Goal: Task Accomplishment & Management: Manage account settings

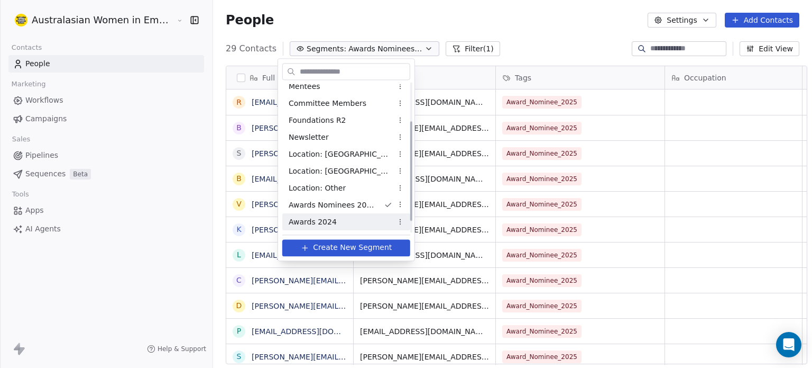
scroll to position [74, 0]
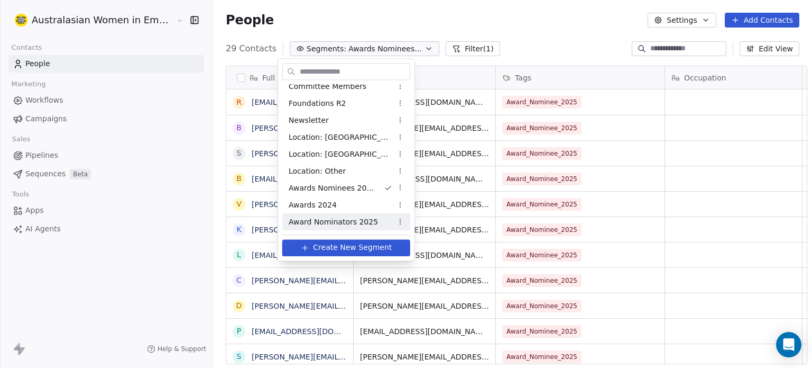
click at [361, 224] on span "Award Nominators 2025" at bounding box center [333, 221] width 89 height 11
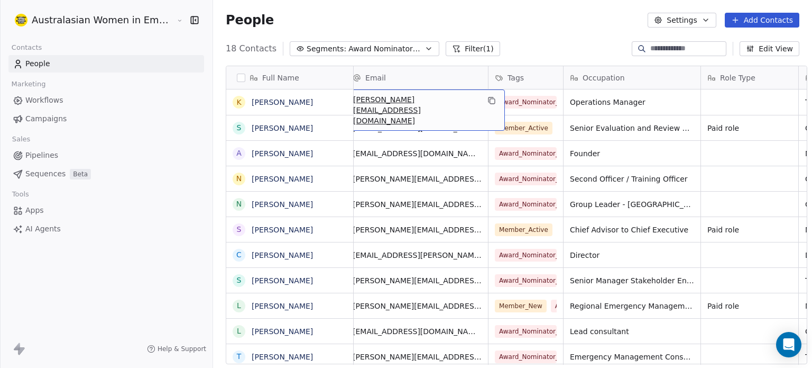
scroll to position [0, 0]
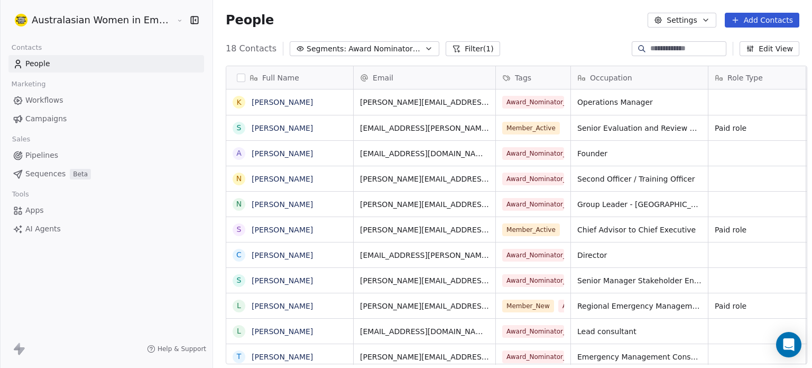
click at [425, 46] on icon "button" at bounding box center [429, 48] width 8 height 8
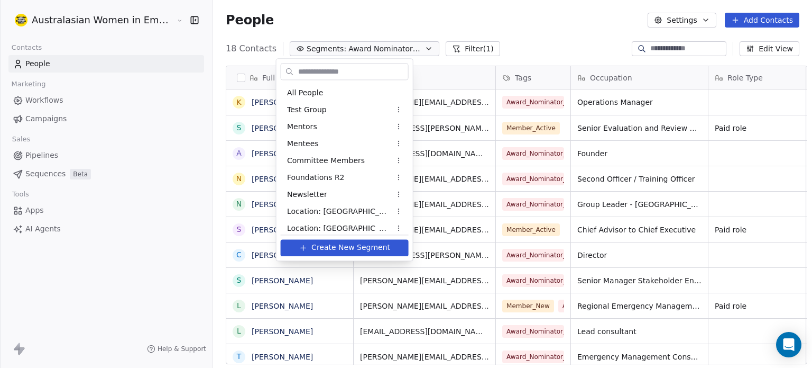
scroll to position [74, 0]
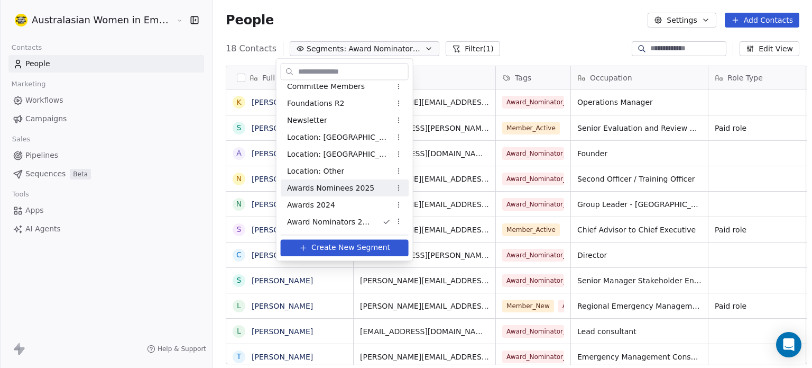
click at [356, 185] on span "Awards Nominees 2025" at bounding box center [330, 187] width 87 height 11
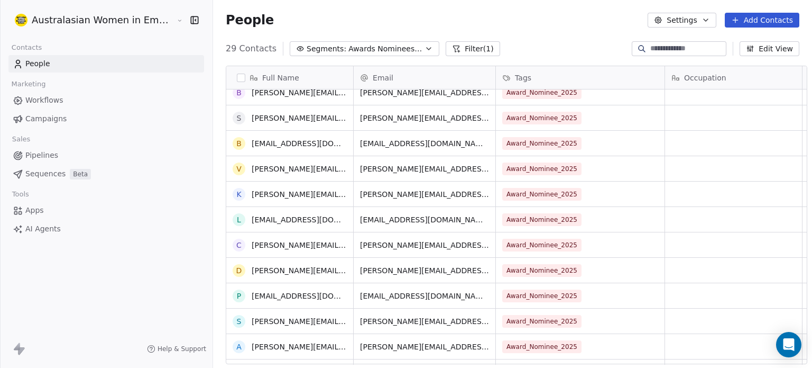
scroll to position [0, 0]
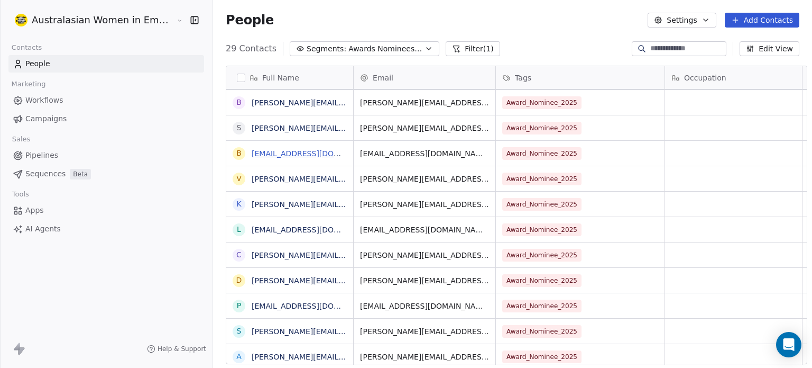
click at [261, 152] on link "[EMAIL_ADDRESS][DOMAIN_NAME]" at bounding box center [317, 153] width 130 height 8
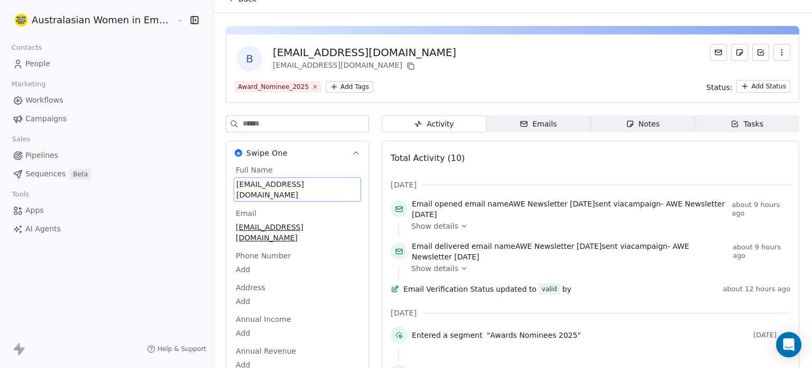
click at [291, 194] on div "Full Name [EMAIL_ADDRESS][DOMAIN_NAME] Email [EMAIL_ADDRESS][DOMAIN_NAME] Phone…" at bounding box center [297, 277] width 127 height 227
click at [326, 184] on span "[EMAIL_ADDRESS][DOMAIN_NAME]" at bounding box center [297, 189] width 122 height 21
click at [307, 184] on span "[EMAIL_ADDRESS][DOMAIN_NAME]" at bounding box center [297, 189] width 122 height 21
click at [328, 185] on span "[EMAIL_ADDRESS][DOMAIN_NAME]" at bounding box center [297, 189] width 122 height 21
click at [266, 180] on span "[EMAIL_ADDRESS][DOMAIN_NAME]" at bounding box center [297, 189] width 122 height 21
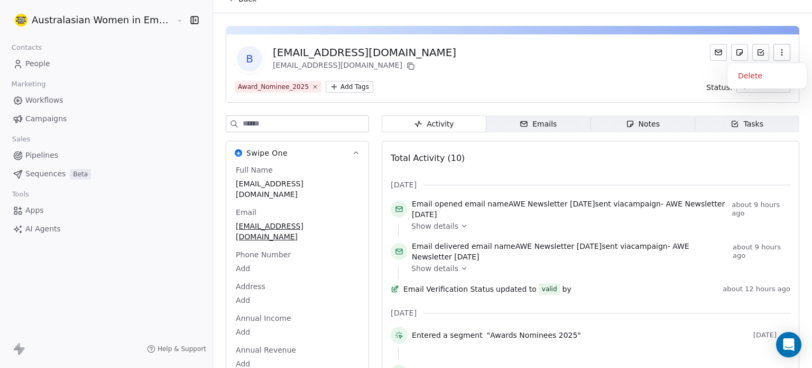
click at [778, 51] on icon "button" at bounding box center [782, 52] width 8 height 8
click at [457, 57] on div "b [EMAIL_ADDRESS][DOMAIN_NAME] [EMAIL_ADDRESS][DOMAIN_NAME]" at bounding box center [513, 59] width 556 height 30
click at [352, 151] on icon "button" at bounding box center [356, 153] width 8 height 8
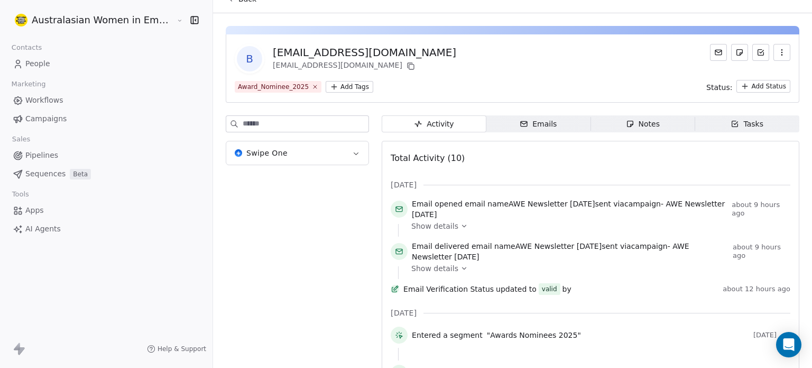
click at [321, 123] on input at bounding box center [306, 124] width 126 height 16
click at [352, 152] on icon "button" at bounding box center [356, 153] width 8 height 8
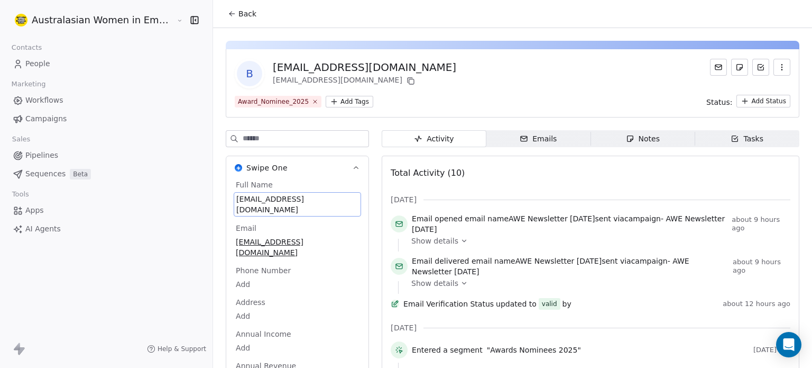
scroll to position [15, 0]
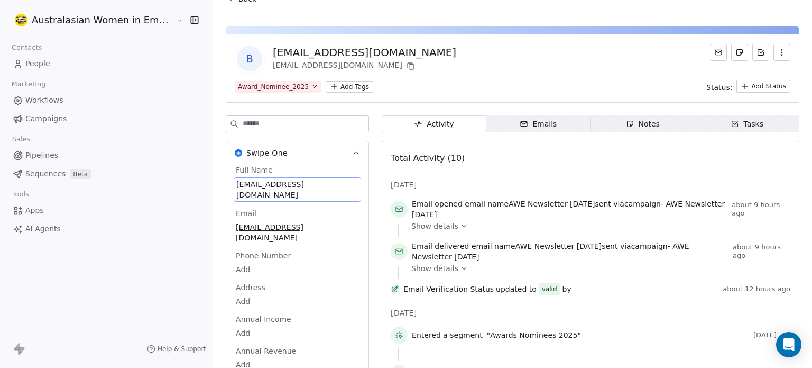
click at [271, 196] on div "Full Name [EMAIL_ADDRESS][DOMAIN_NAME] Email [EMAIL_ADDRESS][DOMAIN_NAME] Phone…" at bounding box center [297, 277] width 127 height 227
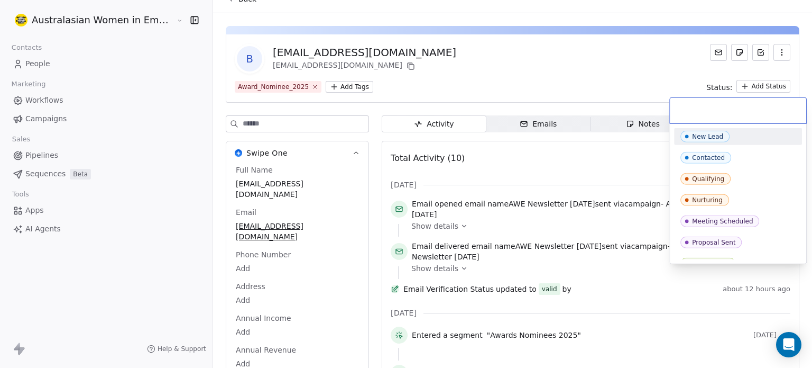
click at [751, 87] on html "Australasian Women in Emergencies Network Contacts People Marketing Workflows C…" at bounding box center [406, 184] width 812 height 368
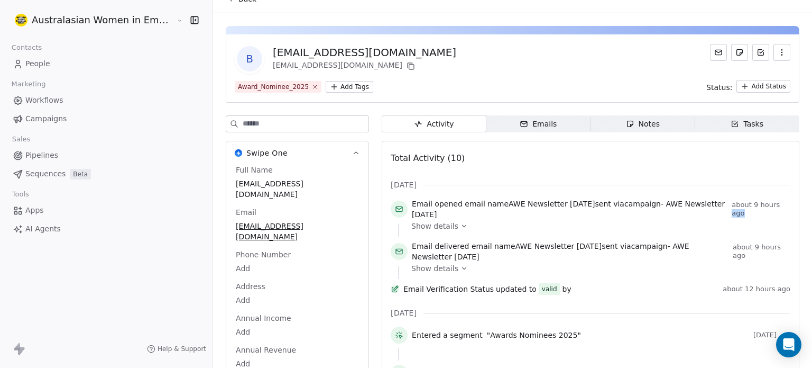
drag, startPoint x: 810, startPoint y: 197, endPoint x: 809, endPoint y: 212, distance: 15.4
click at [809, 212] on html "Australasian Women in Emergencies Network Contacts People Marketing Workflows C…" at bounding box center [406, 184] width 812 height 368
click at [745, 122] on div "Tasks" at bounding box center [747, 123] width 33 height 11
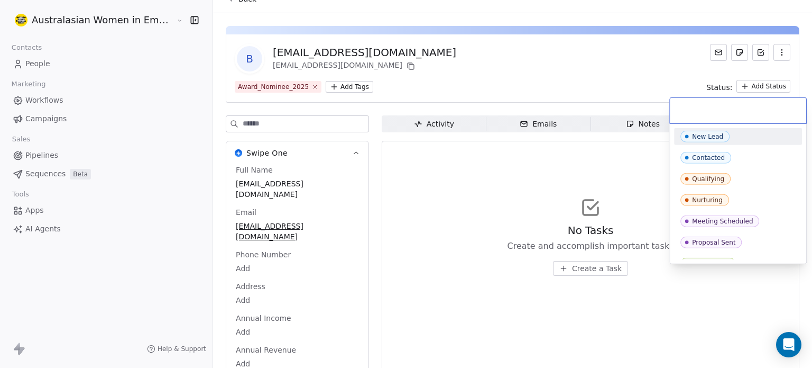
click at [765, 85] on html "Australasian Women in Emergencies Network Contacts People Marketing Workflows C…" at bounding box center [406, 184] width 812 height 368
click at [448, 122] on html "Australasian Women in Emergencies Network Contacts People Marketing Workflows C…" at bounding box center [406, 184] width 812 height 368
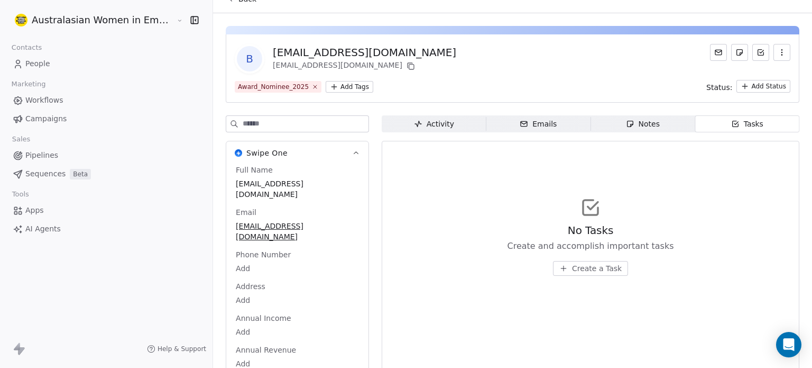
click at [429, 123] on div "Activity" at bounding box center [434, 123] width 40 height 11
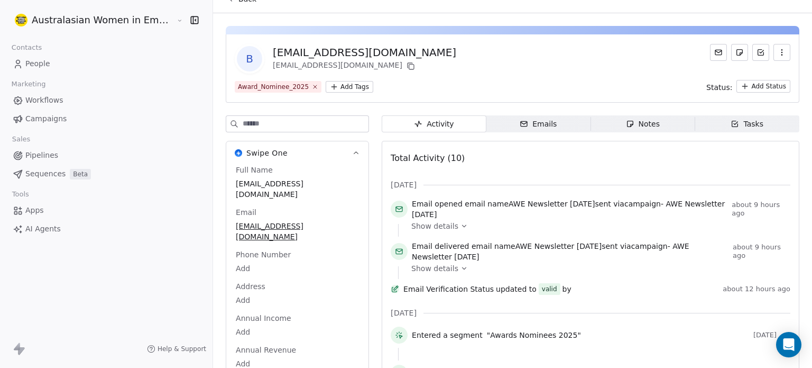
click at [294, 124] on input at bounding box center [306, 124] width 126 height 16
click at [45, 66] on span "People" at bounding box center [37, 63] width 25 height 11
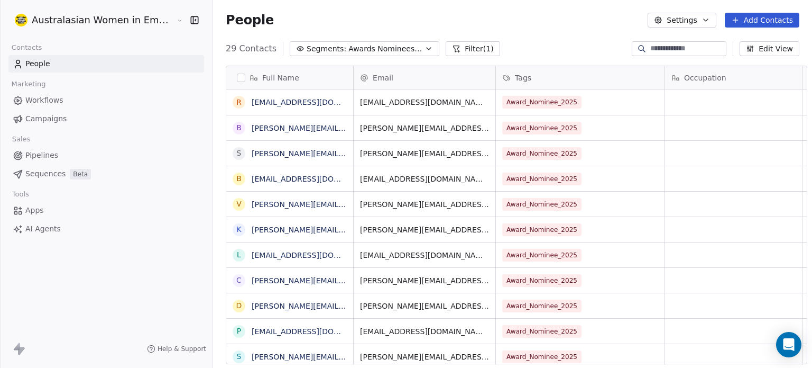
scroll to position [315, 599]
click at [758, 20] on button "Add Contacts" at bounding box center [762, 20] width 75 height 15
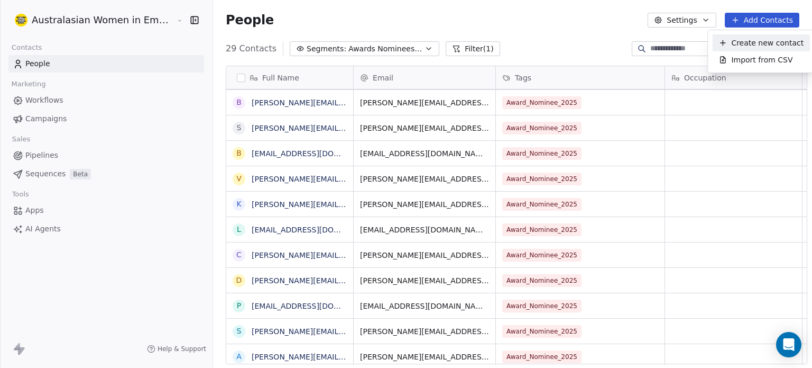
click at [755, 40] on span "Create new contact" at bounding box center [767, 43] width 72 height 11
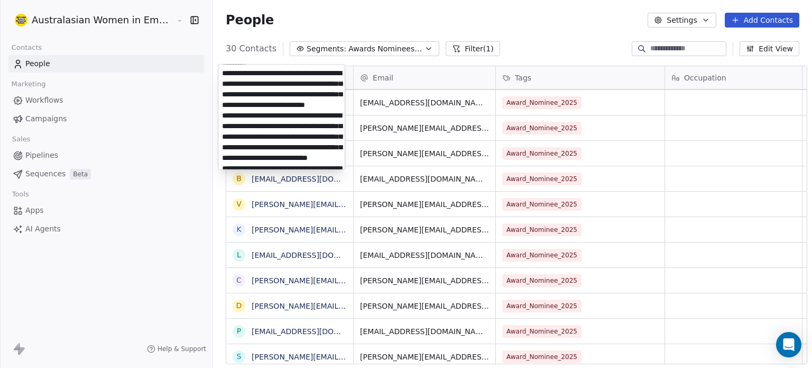
scroll to position [0, 0]
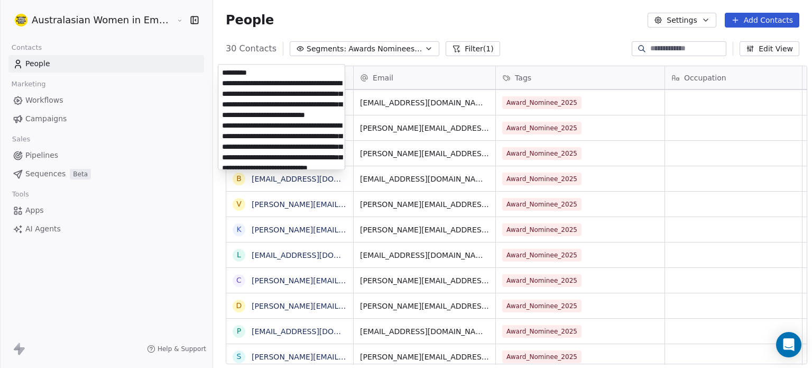
drag, startPoint x: 319, startPoint y: 153, endPoint x: 235, endPoint y: 72, distance: 116.7
click at [235, 72] on textarea at bounding box center [281, 117] width 126 height 105
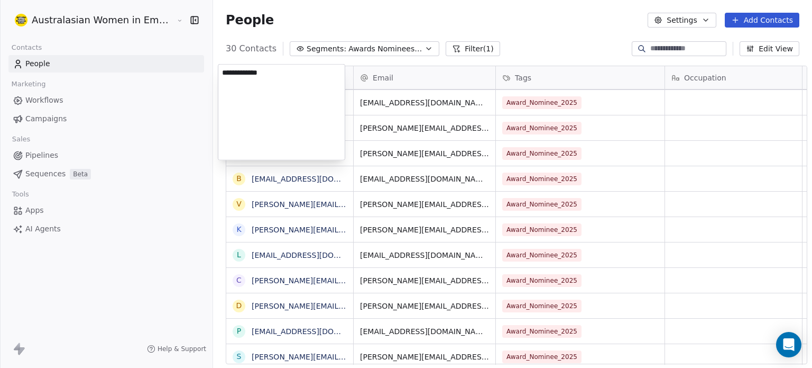
type textarea "**********"
click at [585, 21] on html "Australasian Women in Emergencies Network Contacts People Marketing Workflows C…" at bounding box center [406, 184] width 812 height 368
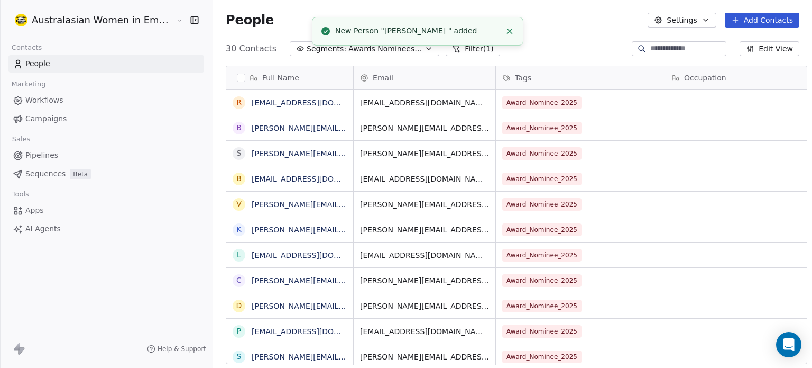
click at [414, 33] on div "New Person "[PERSON_NAME] " added" at bounding box center [418, 30] width 166 height 11
click at [487, 30] on div "New Person "[PERSON_NAME] " added" at bounding box center [418, 30] width 166 height 11
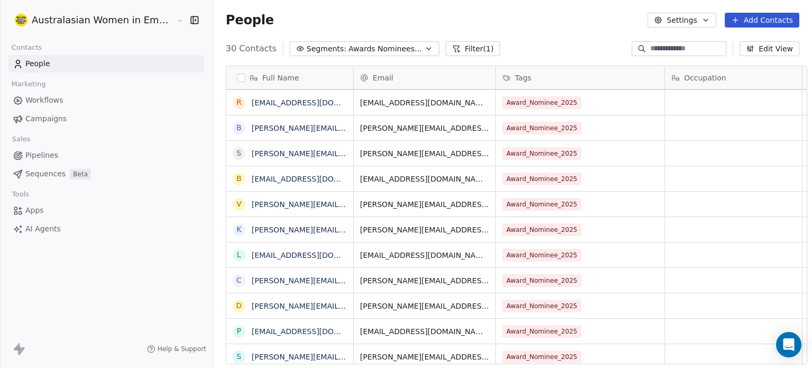
click at [425, 45] on icon "button" at bounding box center [429, 48] width 8 height 8
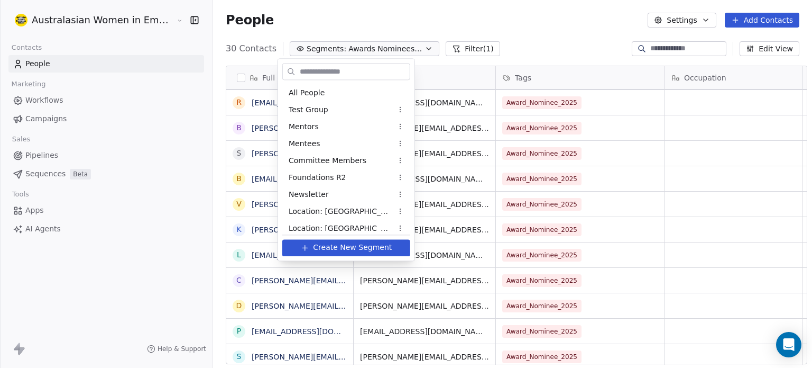
scroll to position [40, 0]
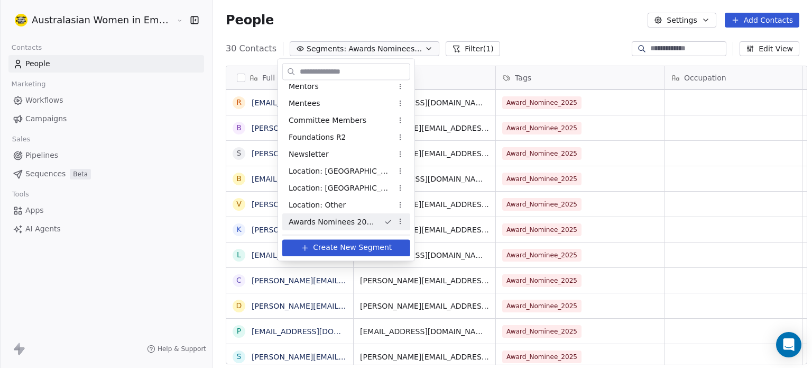
click at [333, 222] on span "Awards Nominees 2025" at bounding box center [332, 221] width 87 height 11
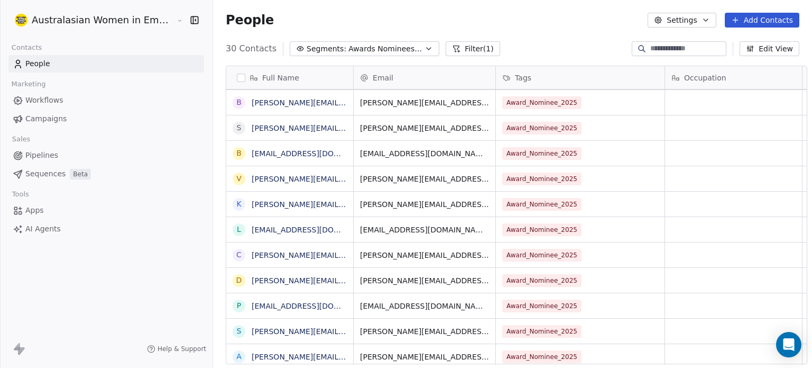
scroll to position [25, 0]
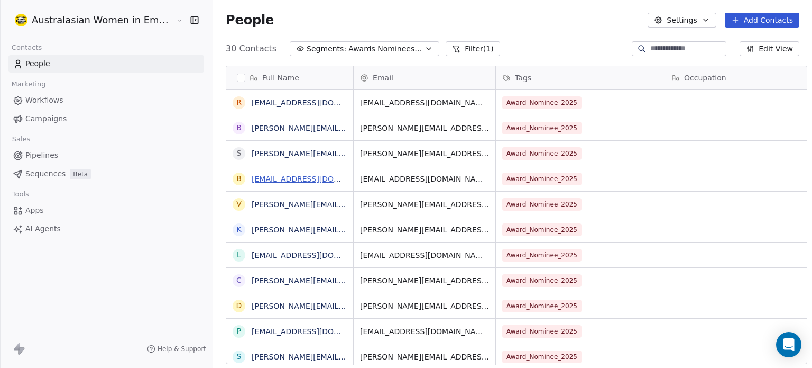
click at [322, 181] on link "[EMAIL_ADDRESS][DOMAIN_NAME]" at bounding box center [317, 179] width 130 height 8
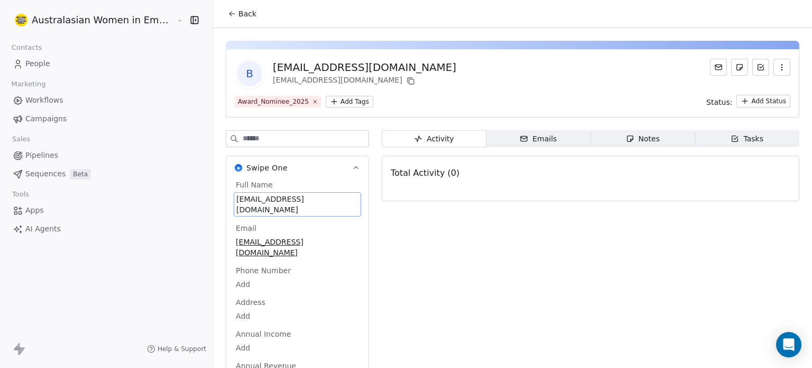
scroll to position [15, 0]
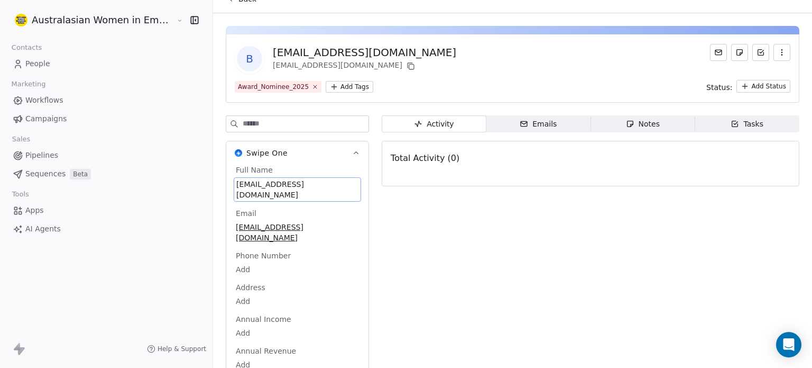
click at [293, 198] on div "Full Name [EMAIL_ADDRESS][DOMAIN_NAME] Email [EMAIL_ADDRESS][DOMAIN_NAME] Phone…" at bounding box center [297, 277] width 127 height 227
click at [305, 184] on span "[EMAIL_ADDRESS][DOMAIN_NAME]" at bounding box center [297, 189] width 122 height 21
click at [34, 64] on span "People" at bounding box center [37, 63] width 25 height 11
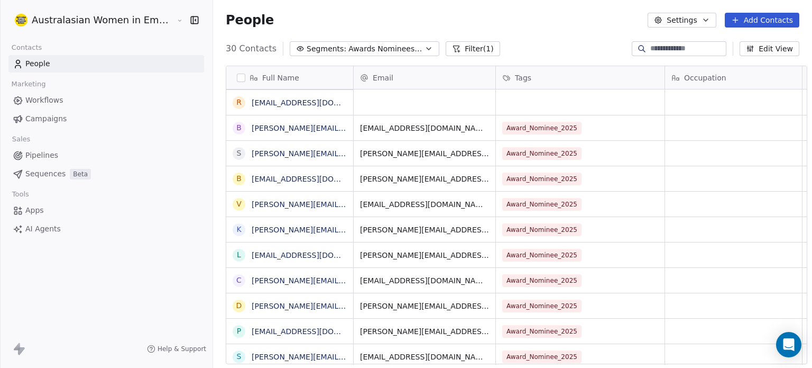
scroll to position [315, 599]
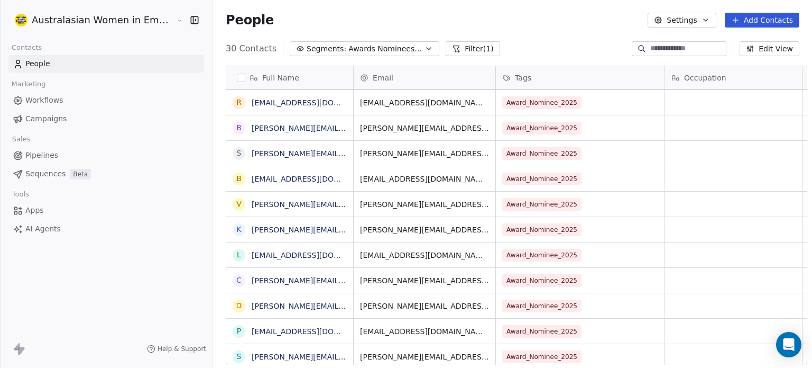
click at [425, 49] on icon "button" at bounding box center [429, 48] width 8 height 8
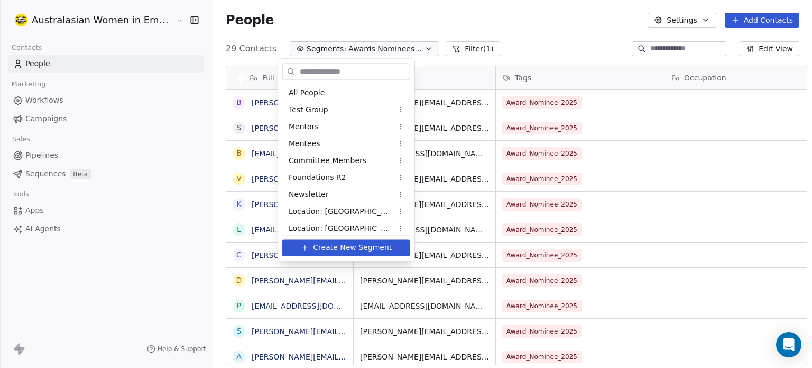
scroll to position [40, 0]
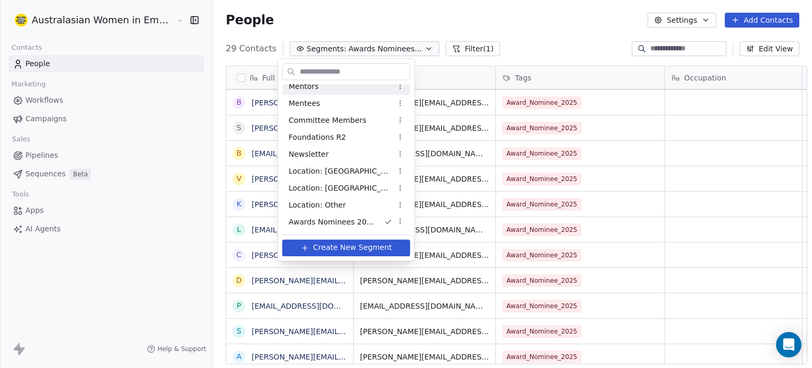
click at [336, 88] on div "Mentors" at bounding box center [346, 86] width 128 height 17
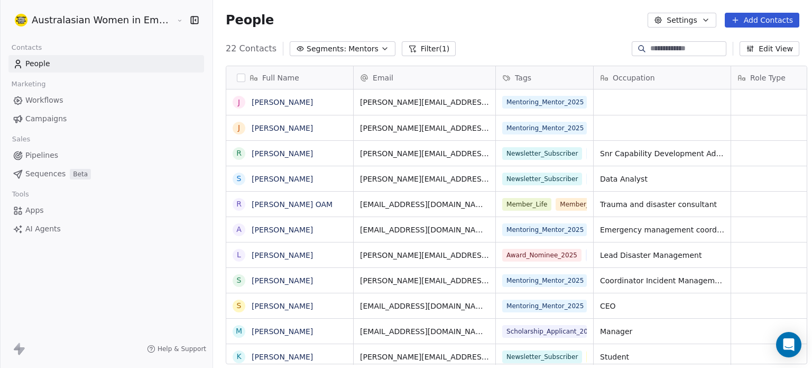
click at [381, 52] on icon "button" at bounding box center [385, 48] width 8 height 8
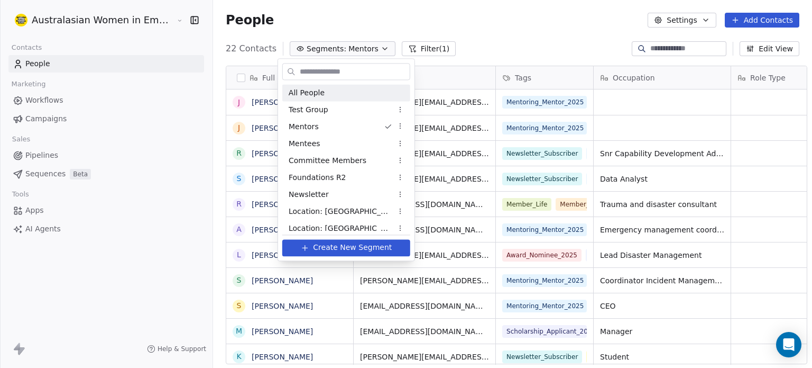
click at [329, 91] on div "All People" at bounding box center [346, 92] width 128 height 17
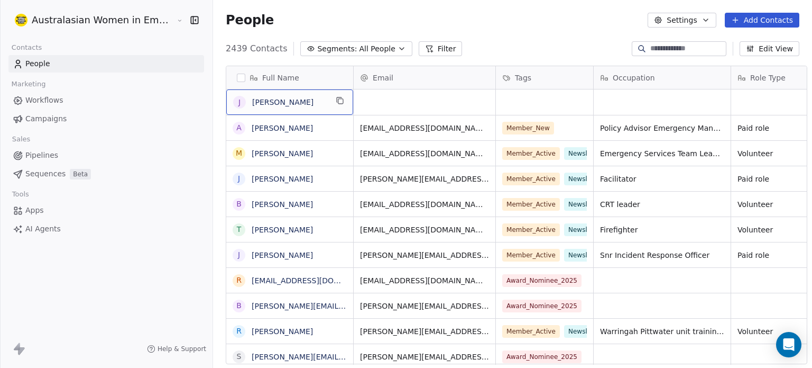
click at [298, 103] on span "[PERSON_NAME]" at bounding box center [289, 102] width 75 height 11
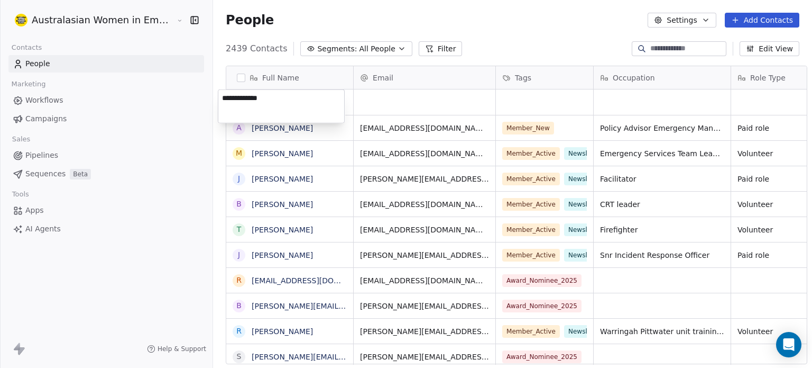
click at [393, 105] on html "Australasian Women in Emergencies Network Contacts People Marketing Workflows C…" at bounding box center [406, 184] width 812 height 368
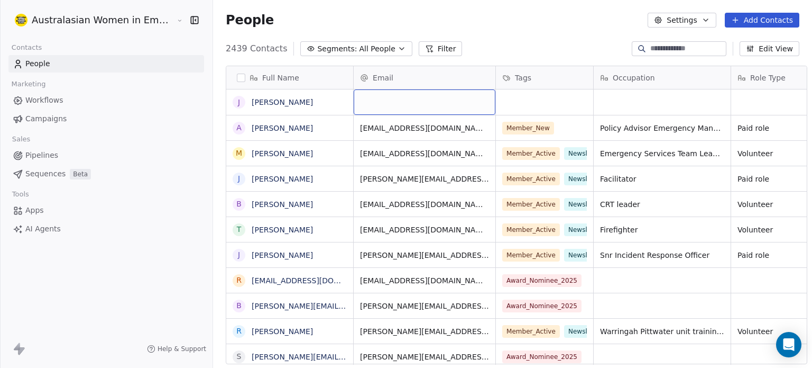
click at [765, 50] on button "Edit View" at bounding box center [770, 48] width 60 height 15
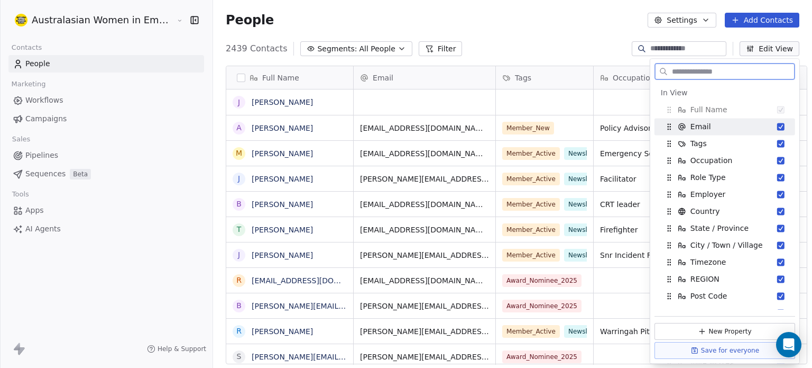
click at [701, 124] on span "Email" at bounding box center [701, 126] width 21 height 11
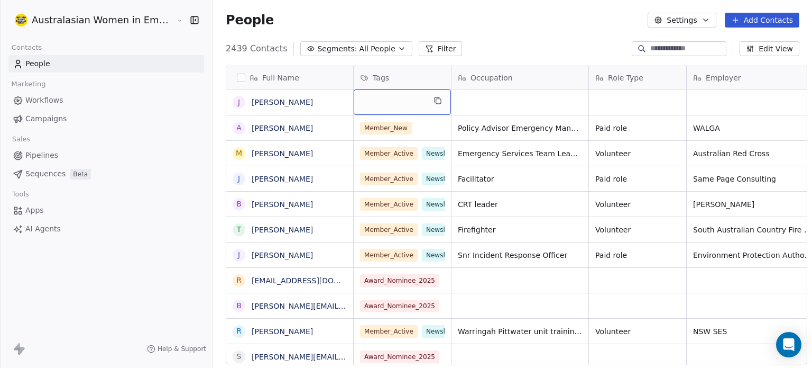
click at [370, 105] on div "grid" at bounding box center [402, 101] width 97 height 25
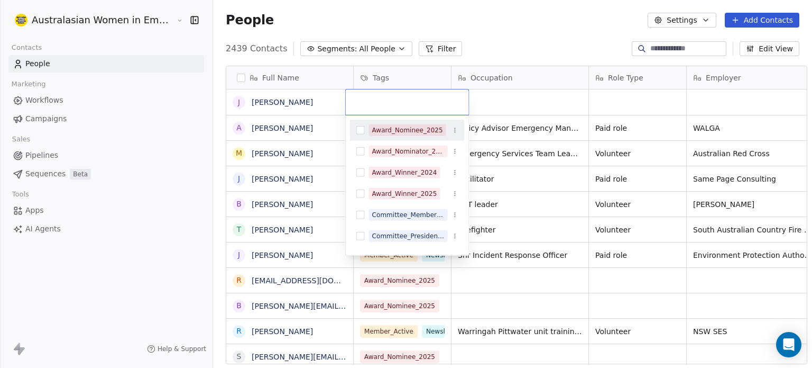
click at [262, 102] on html "Australasian Women in Emergencies Network Contacts People Marketing Workflows C…" at bounding box center [406, 184] width 812 height 368
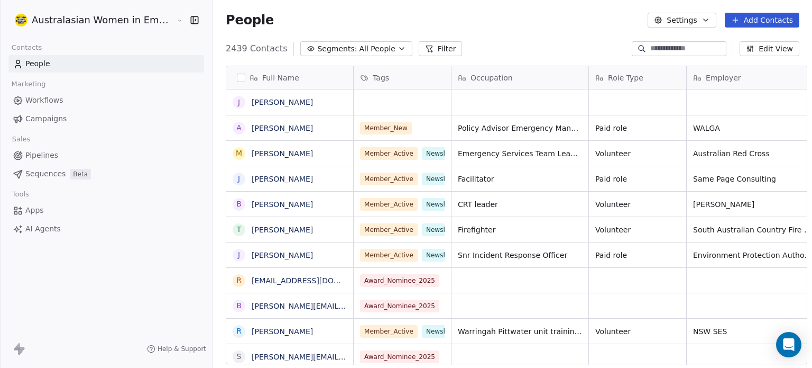
click at [767, 20] on button "Add Contacts" at bounding box center [762, 20] width 75 height 15
click at [757, 42] on span "Create new contact" at bounding box center [767, 43] width 72 height 11
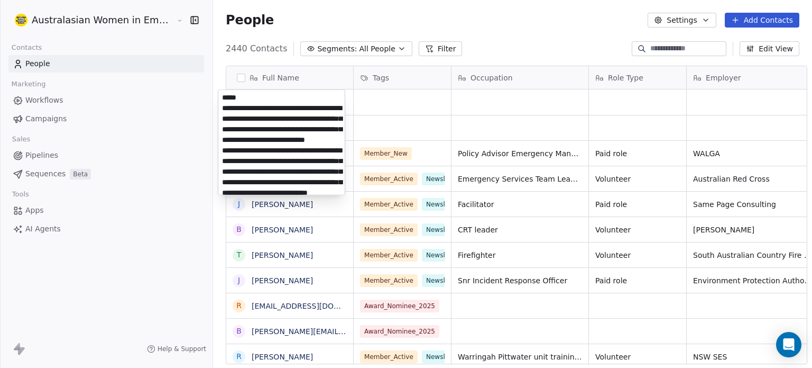
scroll to position [0, 0]
drag, startPoint x: 264, startPoint y: 189, endPoint x: 213, endPoint y: 90, distance: 112.1
click at [213, 90] on html "Australasian Women in Emergencies Network Contacts People Marketing Workflows C…" at bounding box center [406, 184] width 812 height 368
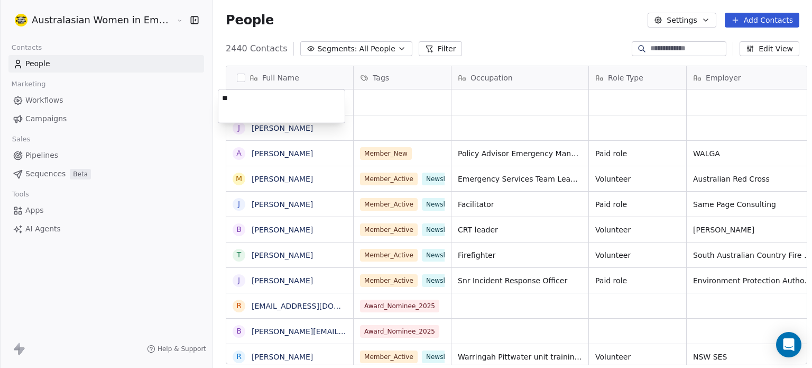
type textarea "*"
click at [661, 50] on html "Australasian Women in Emergencies Network Contacts People Marketing Workflows C…" at bounding box center [406, 184] width 812 height 368
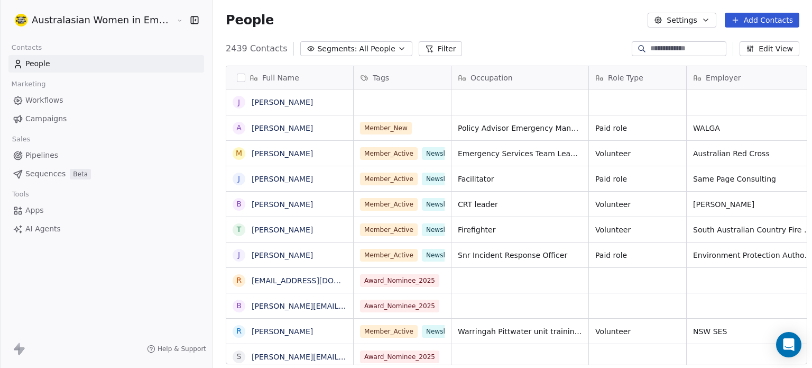
click at [34, 61] on span "People" at bounding box center [37, 63] width 25 height 11
click at [34, 62] on span "People" at bounding box center [37, 63] width 25 height 11
click at [764, 19] on button "Add Contacts" at bounding box center [762, 20] width 75 height 15
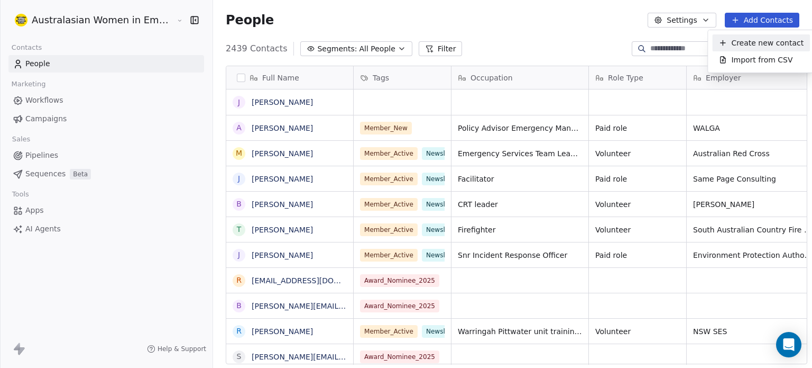
click at [751, 42] on span "Create new contact" at bounding box center [767, 43] width 72 height 11
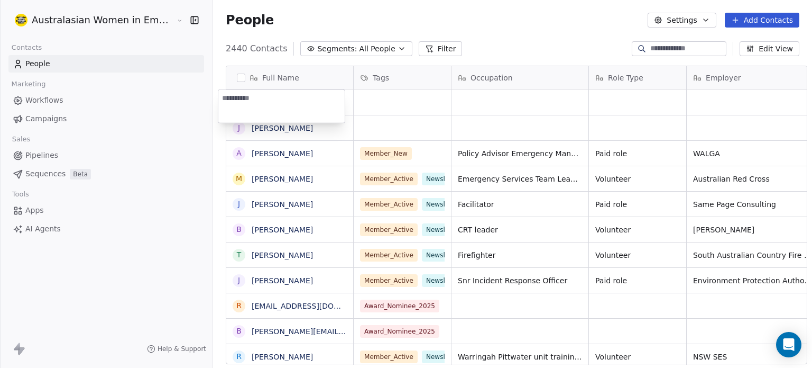
click at [322, 107] on textarea at bounding box center [281, 106] width 126 height 33
click at [383, 49] on html "Australasian Women in Emergencies Network Contacts People Marketing Workflows C…" at bounding box center [406, 184] width 812 height 368
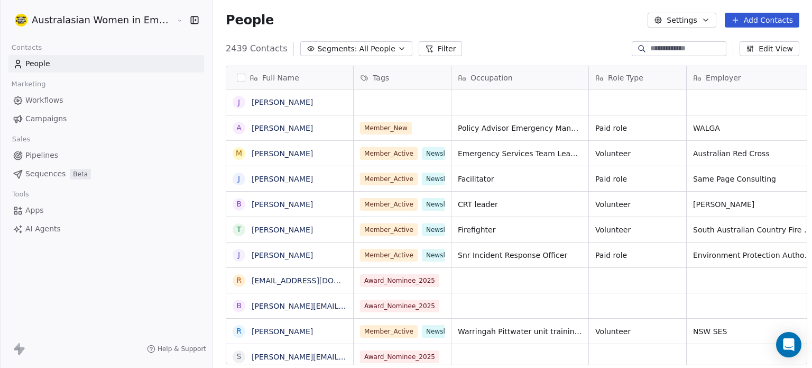
click at [38, 63] on span "People" at bounding box center [37, 63] width 25 height 11
drag, startPoint x: 38, startPoint y: 63, endPoint x: 31, endPoint y: 64, distance: 7.0
click at [31, 64] on span "People" at bounding box center [37, 63] width 25 height 11
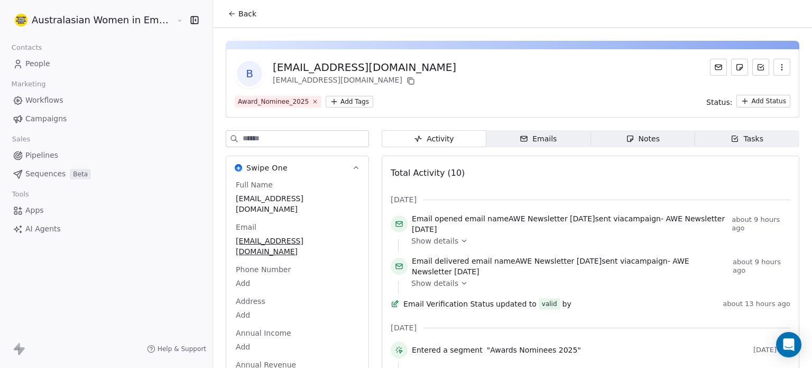
click at [32, 66] on span "People" at bounding box center [37, 63] width 25 height 11
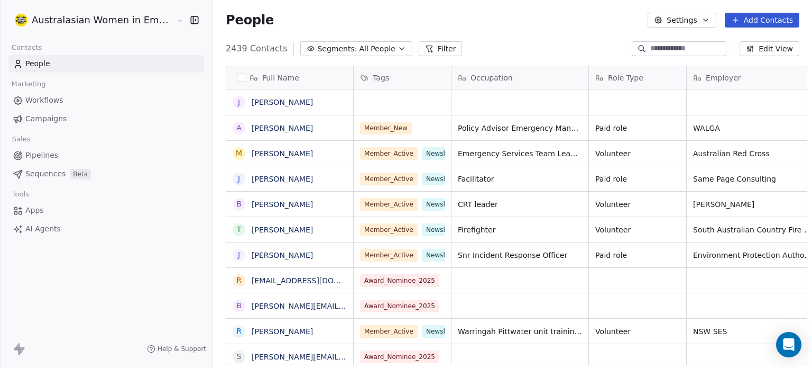
click at [36, 63] on span "People" at bounding box center [37, 63] width 25 height 11
click at [771, 53] on button "Edit View" at bounding box center [770, 48] width 60 height 15
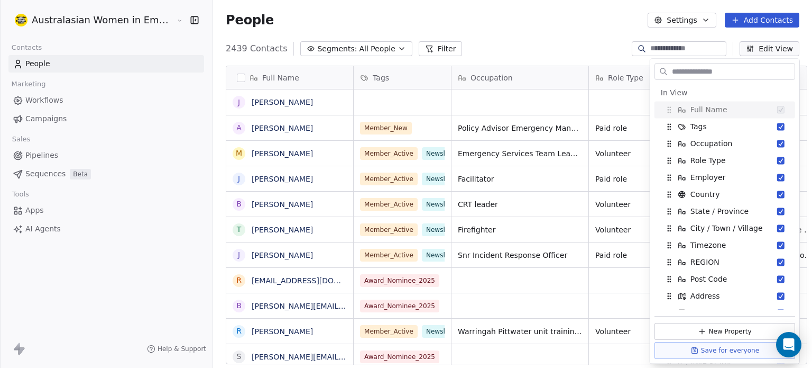
click at [498, 58] on div "Full Name J [PERSON_NAME] A [PERSON_NAME] M [PERSON_NAME] J [PERSON_NAME] B [PE…" at bounding box center [512, 219] width 599 height 324
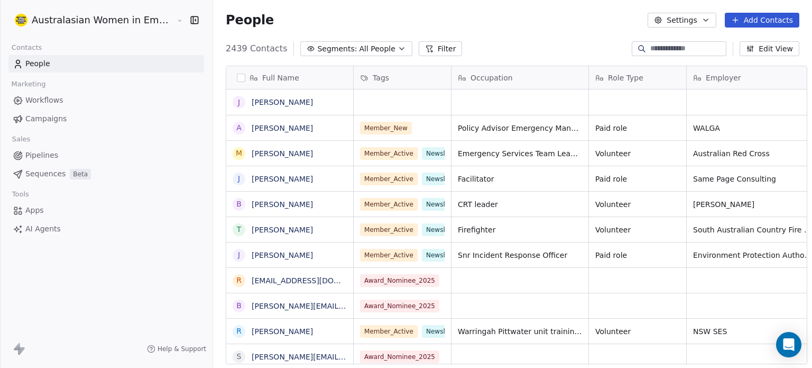
click at [36, 65] on span "People" at bounding box center [37, 63] width 25 height 11
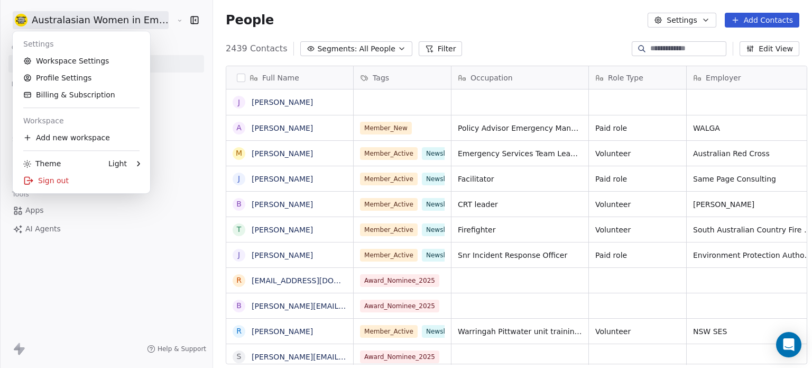
click at [83, 18] on html "Australasian Women in Emergencies Network Contacts People Marketing Workflows C…" at bounding box center [406, 184] width 812 height 368
click at [65, 80] on link "Profile Settings" at bounding box center [81, 77] width 129 height 17
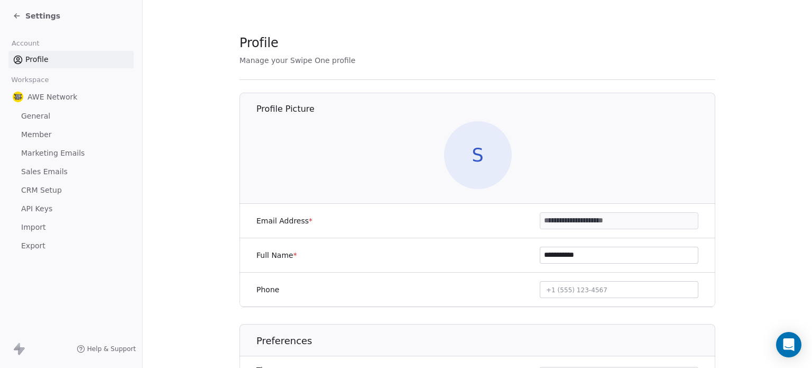
click at [40, 133] on span "Member" at bounding box center [36, 134] width 31 height 11
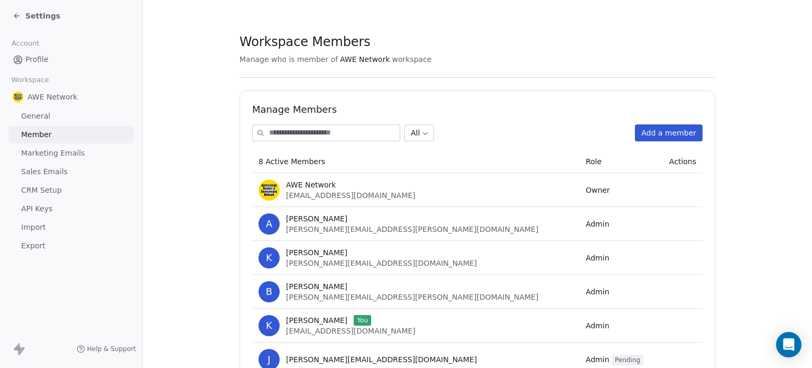
click at [34, 188] on span "CRM Setup" at bounding box center [41, 190] width 41 height 11
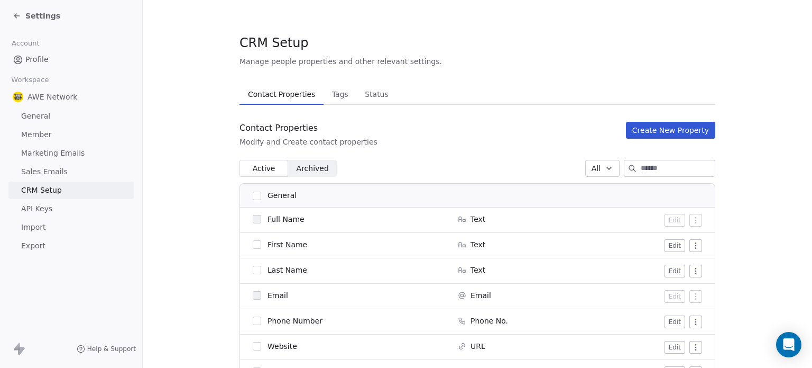
click at [17, 17] on icon at bounding box center [17, 16] width 8 height 8
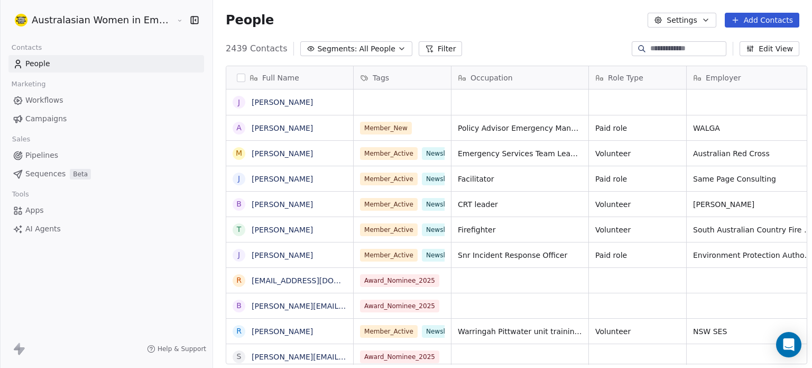
scroll to position [315, 599]
click at [398, 46] on icon "button" at bounding box center [402, 48] width 8 height 8
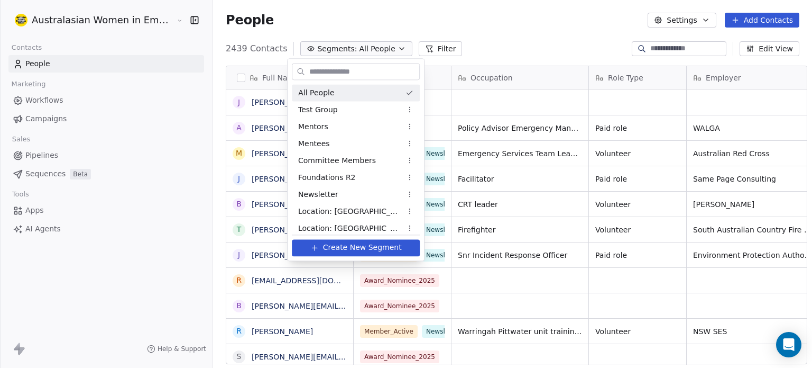
click at [405, 92] on icon "Suggestions" at bounding box center [409, 92] width 8 height 8
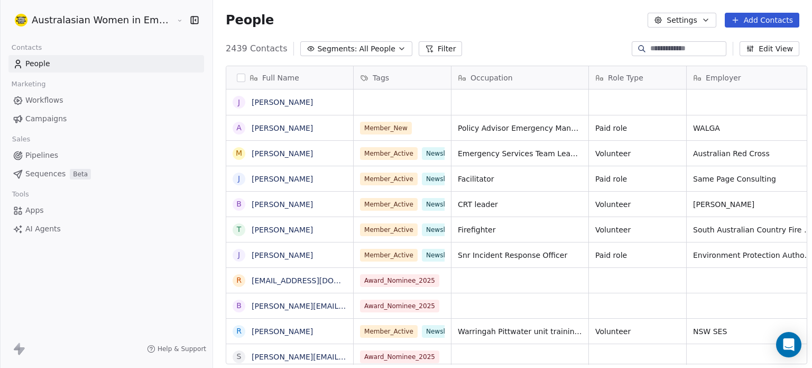
click at [388, 50] on button "Segments: All People" at bounding box center [356, 48] width 112 height 15
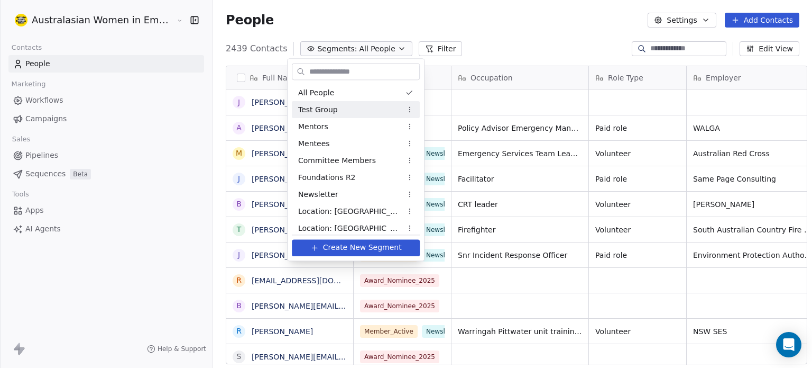
click at [345, 108] on div "Test Group" at bounding box center [356, 109] width 128 height 17
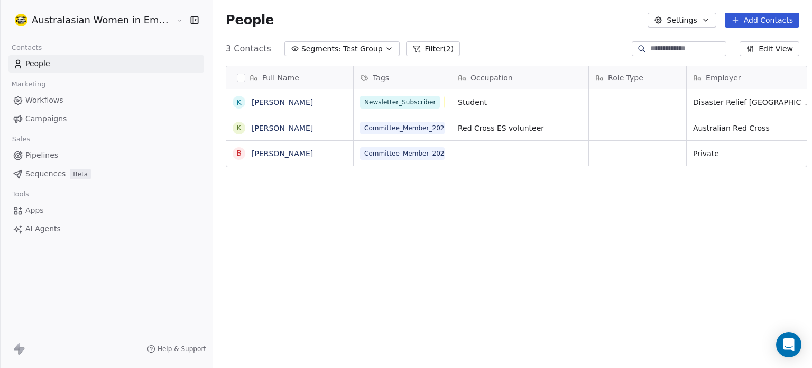
click at [385, 47] on icon "button" at bounding box center [389, 48] width 8 height 8
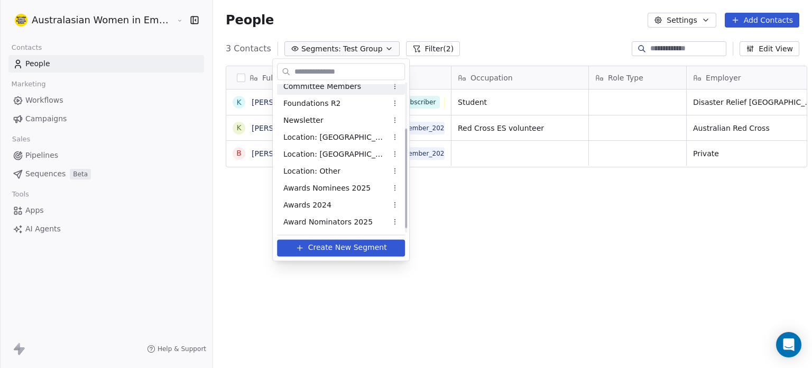
scroll to position [0, 0]
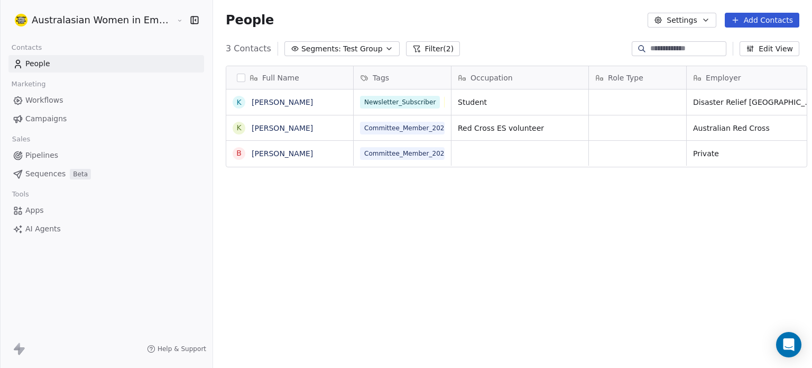
drag, startPoint x: 710, startPoint y: 21, endPoint x: 41, endPoint y: 64, distance: 670.4
click at [41, 64] on span "People" at bounding box center [37, 63] width 25 height 11
click at [385, 49] on icon "button" at bounding box center [389, 48] width 8 height 8
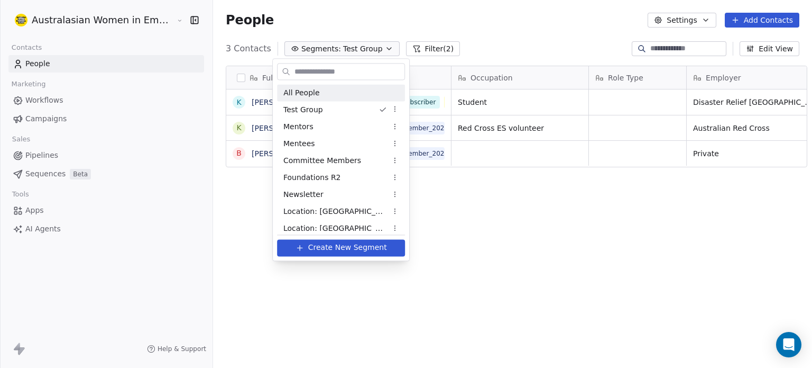
click at [304, 94] on span "All People" at bounding box center [301, 92] width 36 height 11
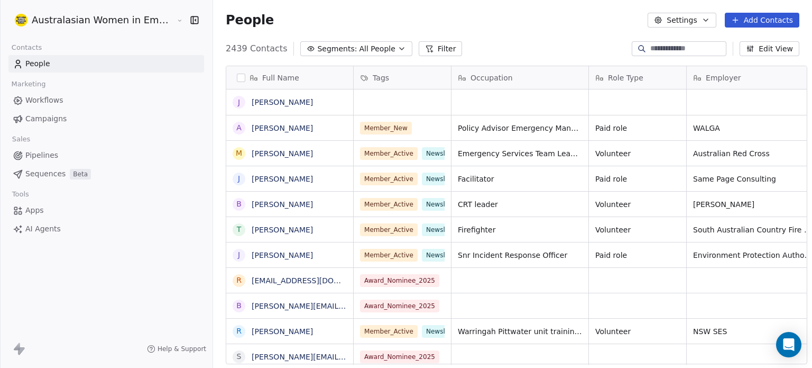
click at [237, 79] on button "button" at bounding box center [241, 78] width 8 height 8
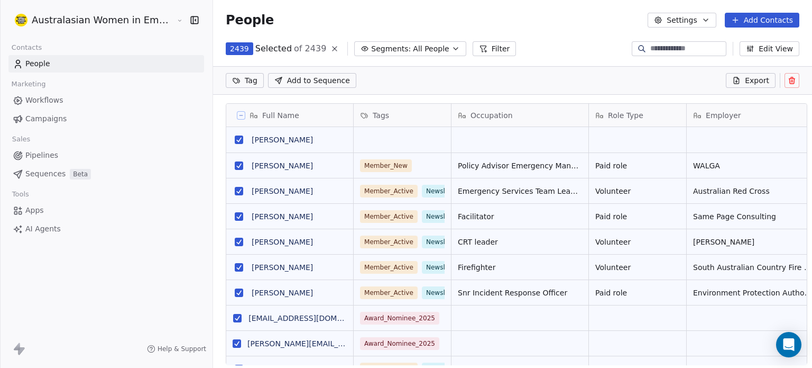
click at [235, 139] on button "grid" at bounding box center [239, 139] width 8 height 8
click at [237, 80] on html "Australasian Women in Emergencies Network Contacts People Marketing Workflows C…" at bounding box center [406, 184] width 812 height 368
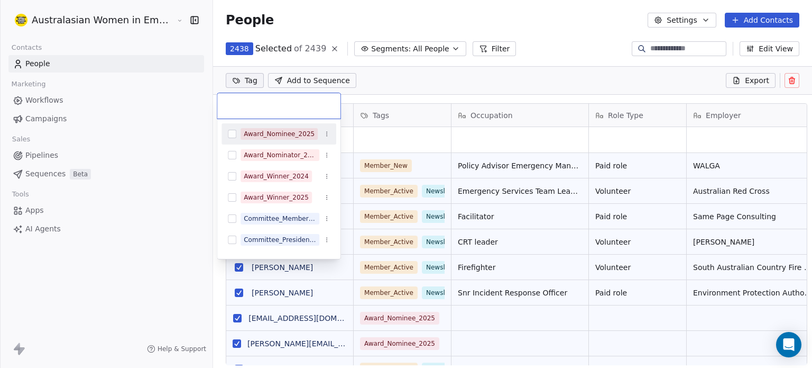
click at [476, 71] on html "Australasian Women in Emergencies Network Contacts People Marketing Workflows C…" at bounding box center [406, 184] width 812 height 368
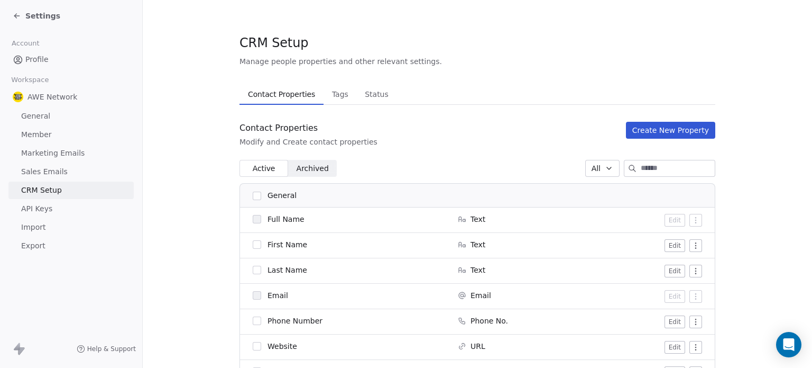
click at [37, 20] on span "Settings" at bounding box center [42, 16] width 35 height 11
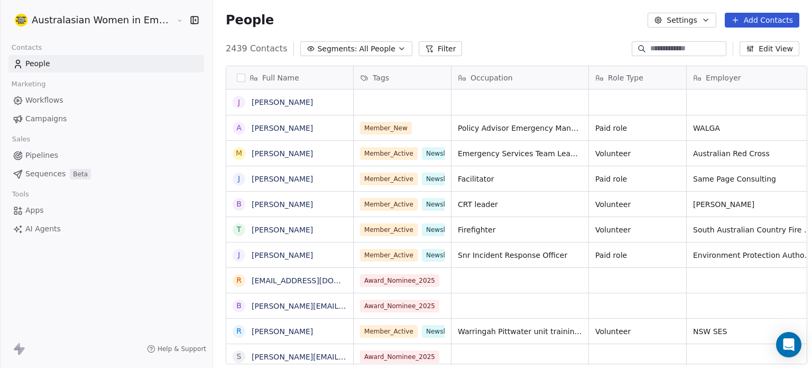
scroll to position [315, 599]
click at [72, 62] on link "People" at bounding box center [106, 63] width 196 height 17
click at [760, 21] on button "Add Contacts" at bounding box center [762, 20] width 75 height 15
click at [735, 43] on span "Create new contact" at bounding box center [767, 43] width 72 height 11
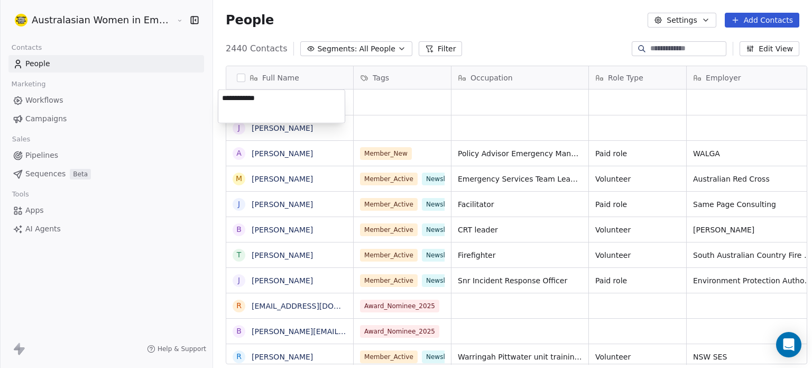
type textarea "**********"
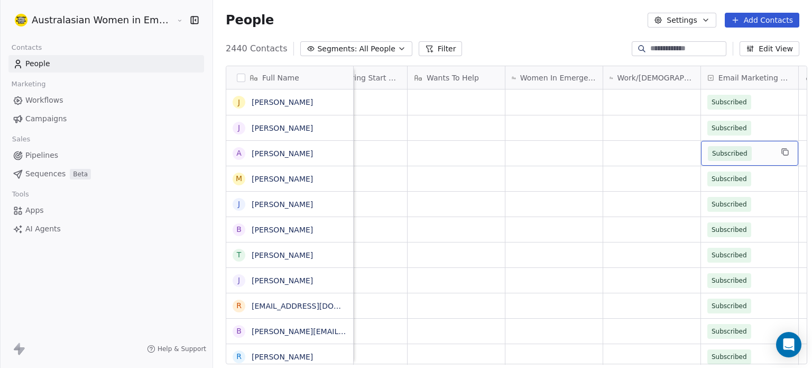
scroll to position [0, 3129]
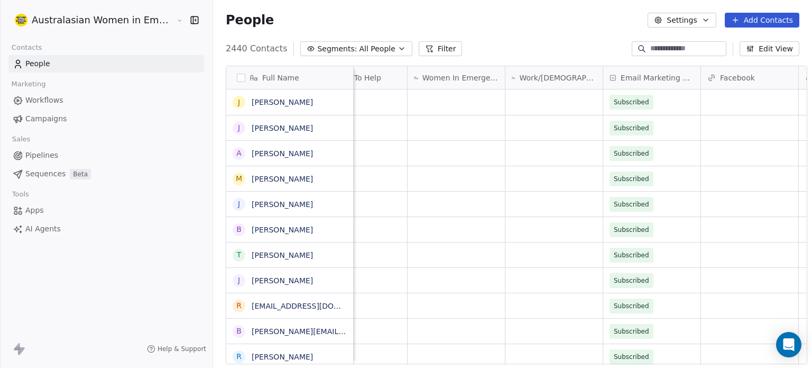
click at [612, 77] on icon at bounding box center [613, 77] width 2 height 1
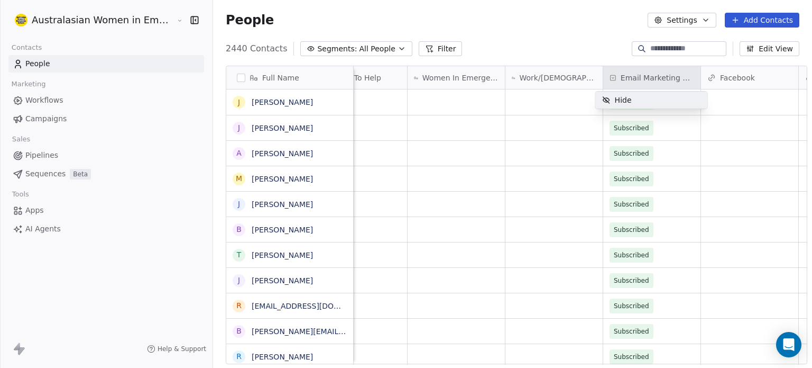
click at [604, 77] on html "Australasian Women in Emergencies Network Contacts People Marketing Workflows C…" at bounding box center [406, 184] width 812 height 368
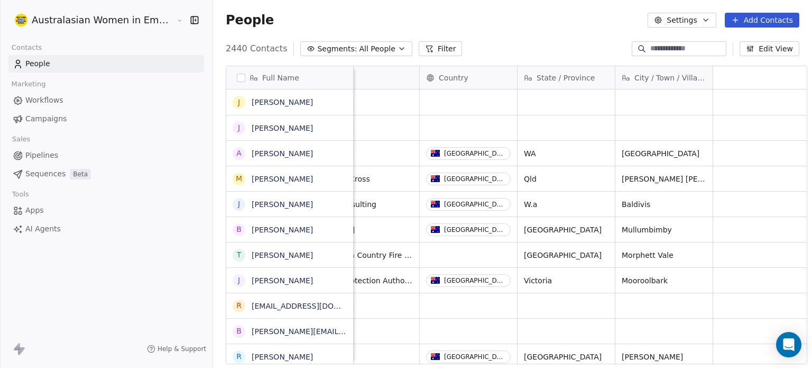
scroll to position [0, 0]
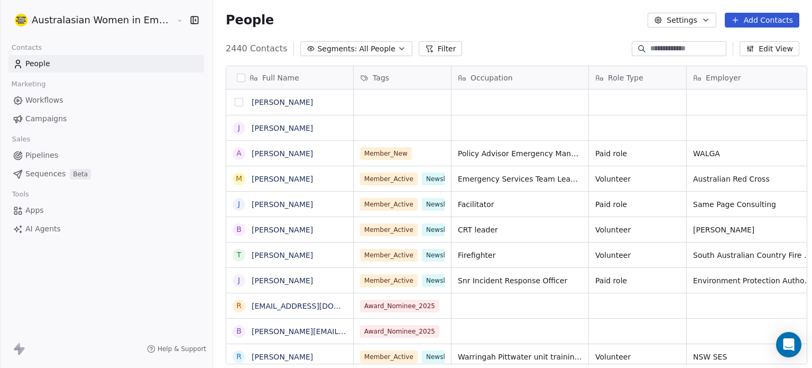
click at [235, 103] on button "grid" at bounding box center [239, 102] width 8 height 8
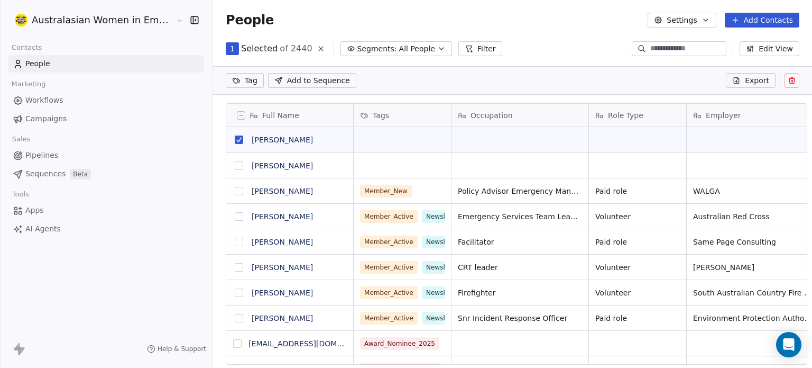
type button "on"
click at [235, 139] on button "grid" at bounding box center [239, 139] width 8 height 8
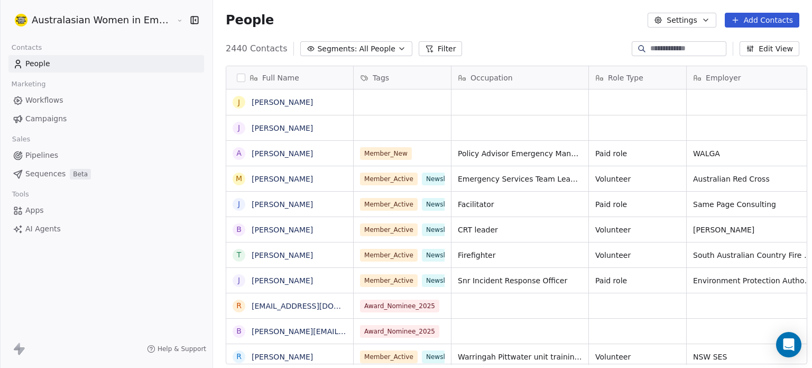
click at [40, 157] on span "Pipelines" at bounding box center [41, 155] width 33 height 11
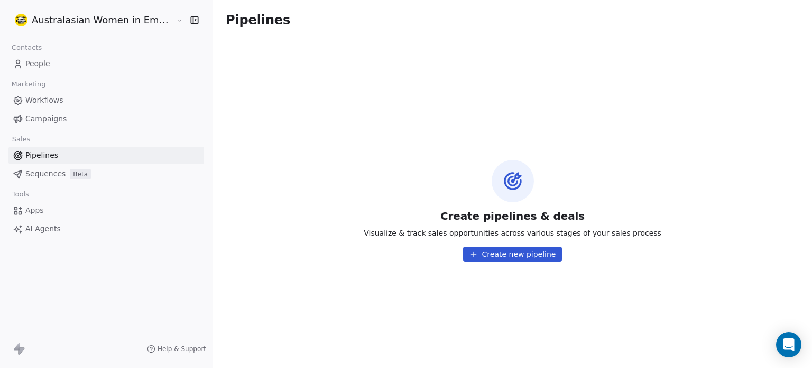
click at [35, 62] on span "People" at bounding box center [37, 63] width 25 height 11
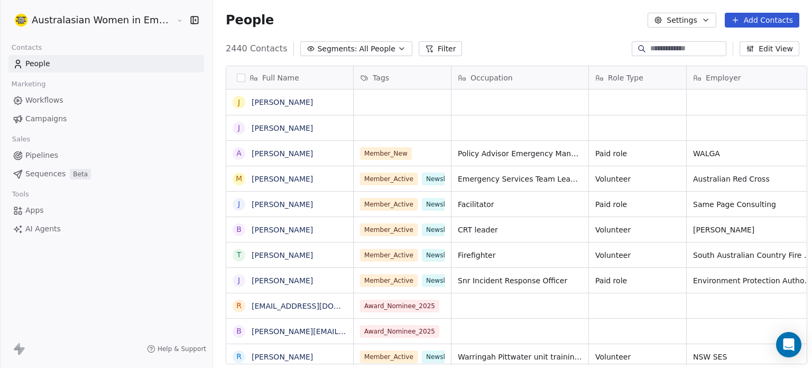
scroll to position [315, 599]
